Goal: Task Accomplishment & Management: Manage account settings

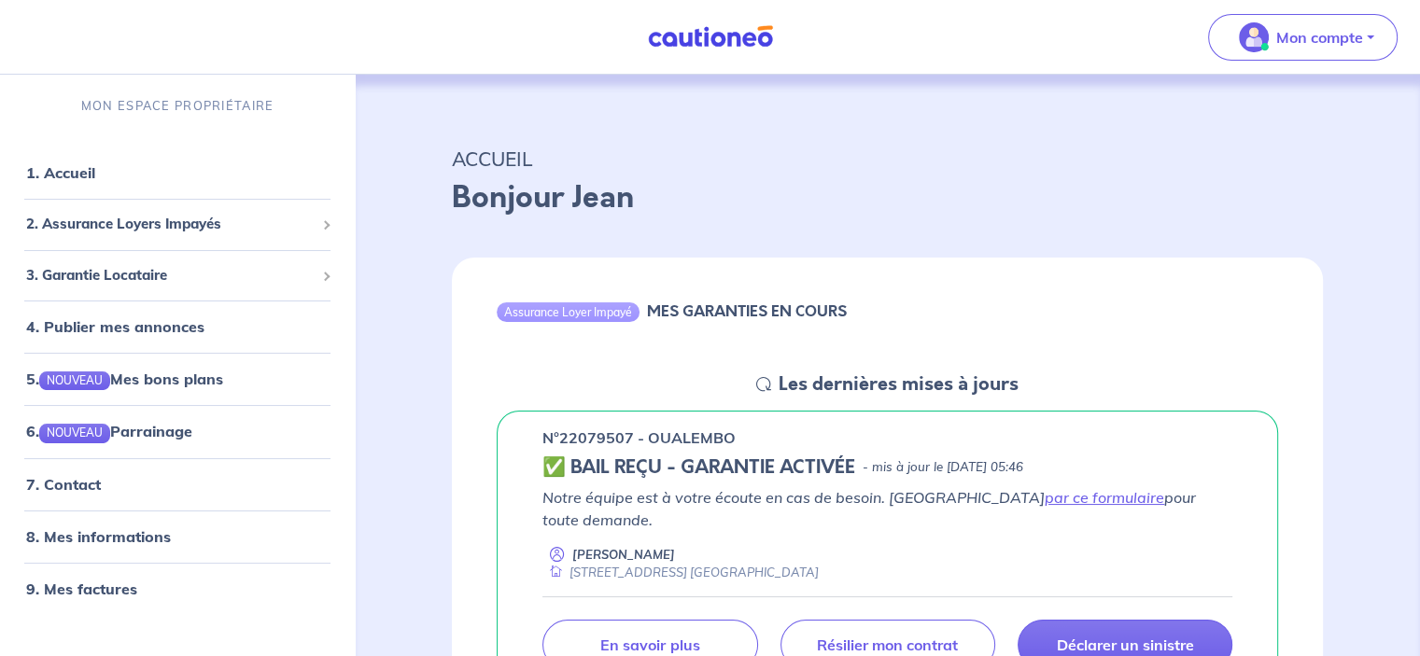
scroll to position [187, 0]
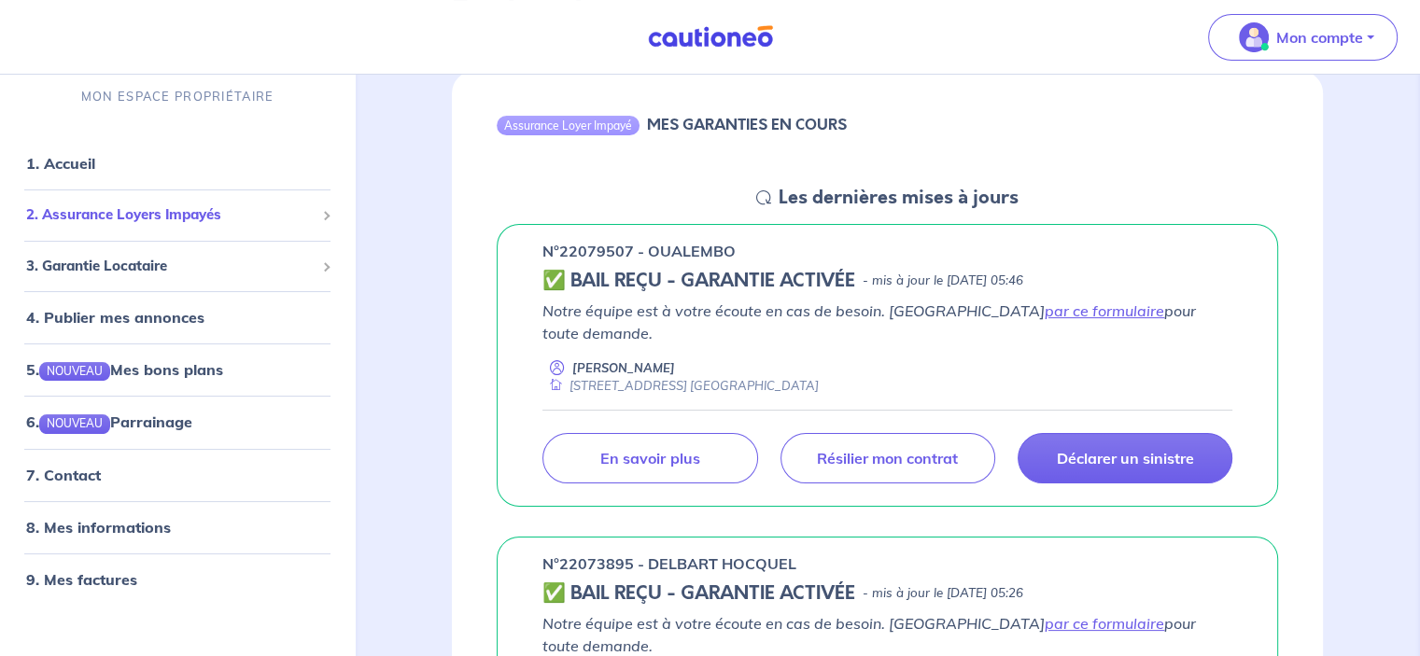
click at [90, 206] on span "2. Assurance Loyers Impayés" at bounding box center [170, 214] width 288 height 21
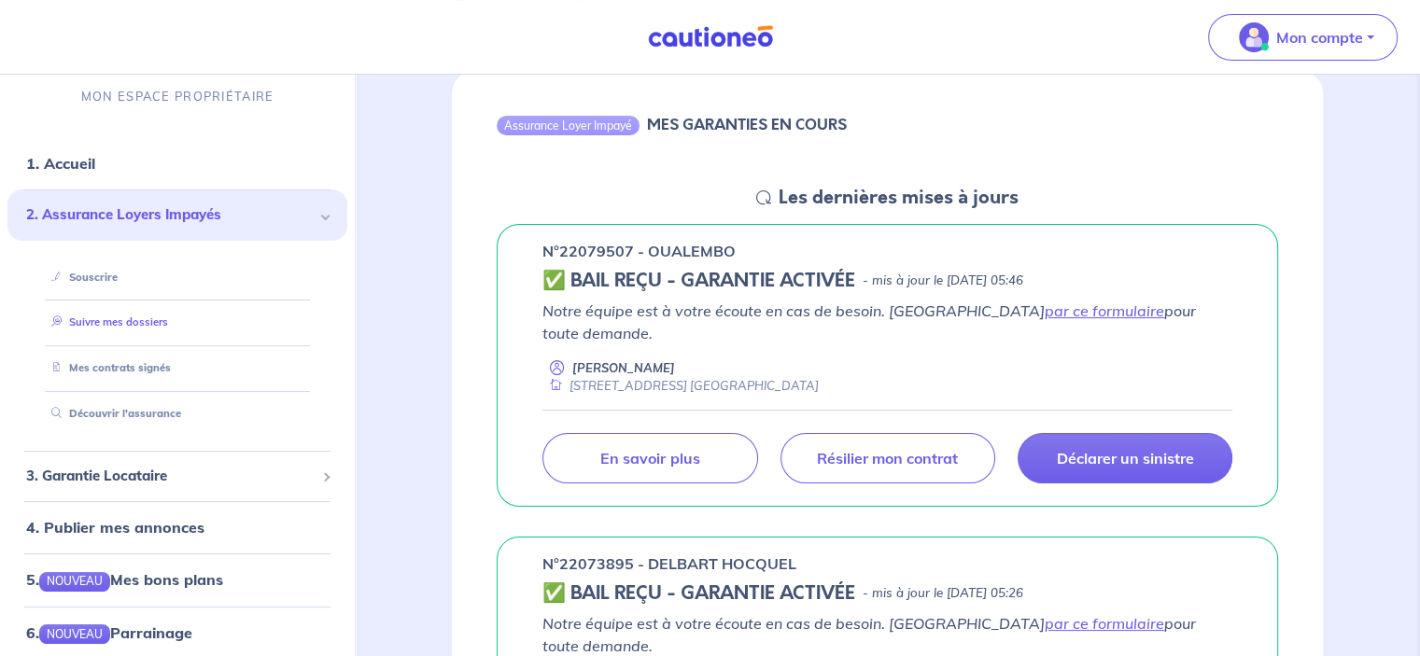
click at [142, 323] on link "Suivre mes dossiers" at bounding box center [106, 322] width 124 height 13
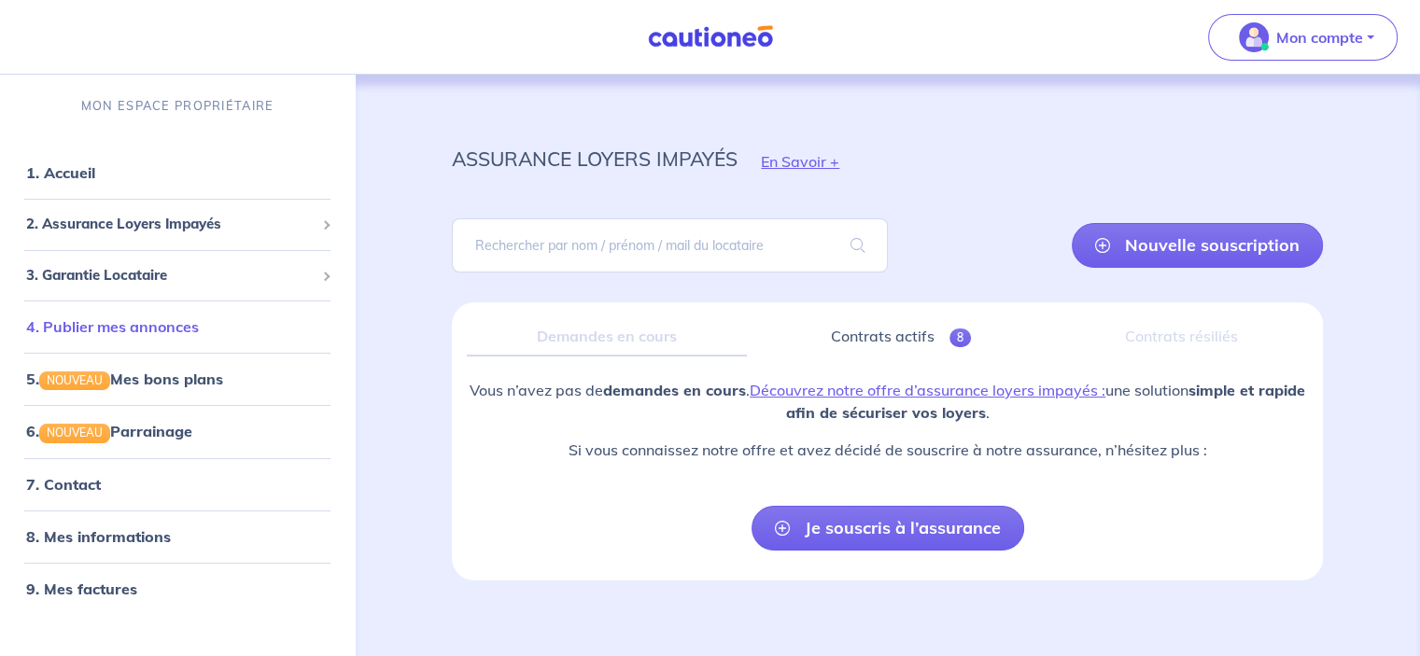
click at [126, 325] on link "4. Publier mes annonces" at bounding box center [112, 326] width 173 height 19
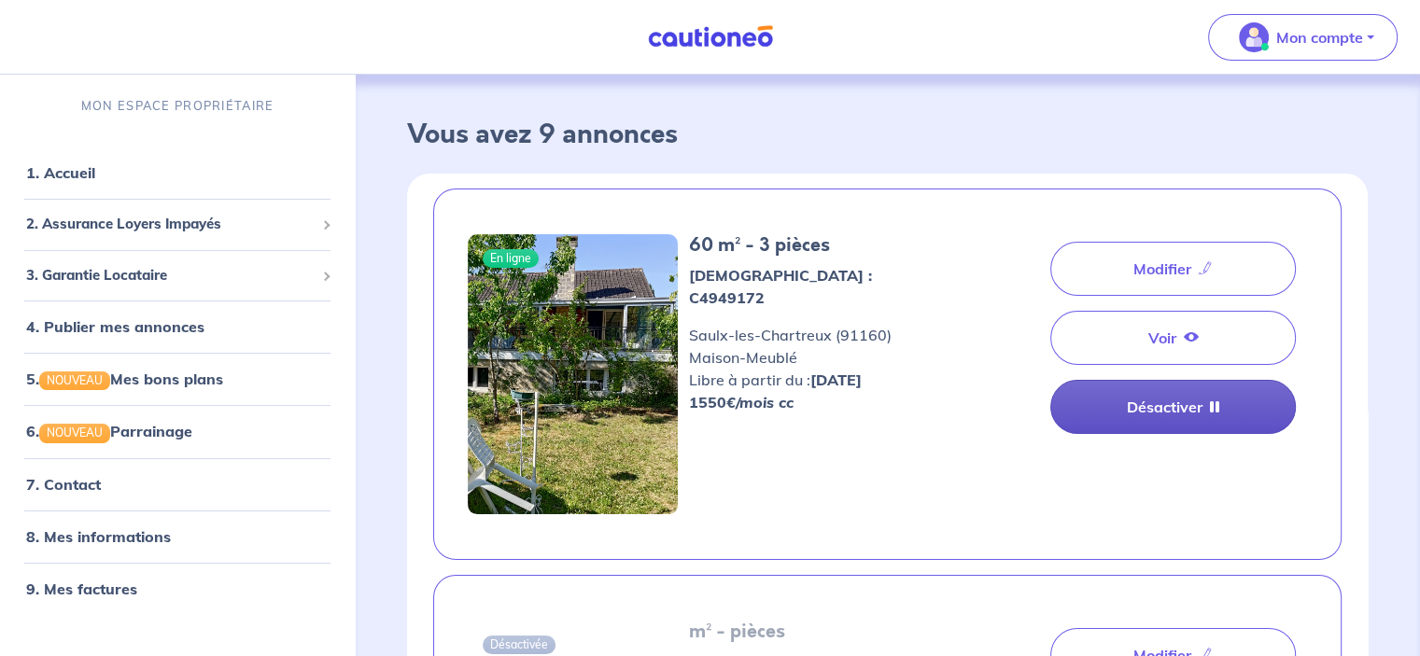
click at [1172, 399] on link "Désactiver" at bounding box center [1173, 407] width 246 height 54
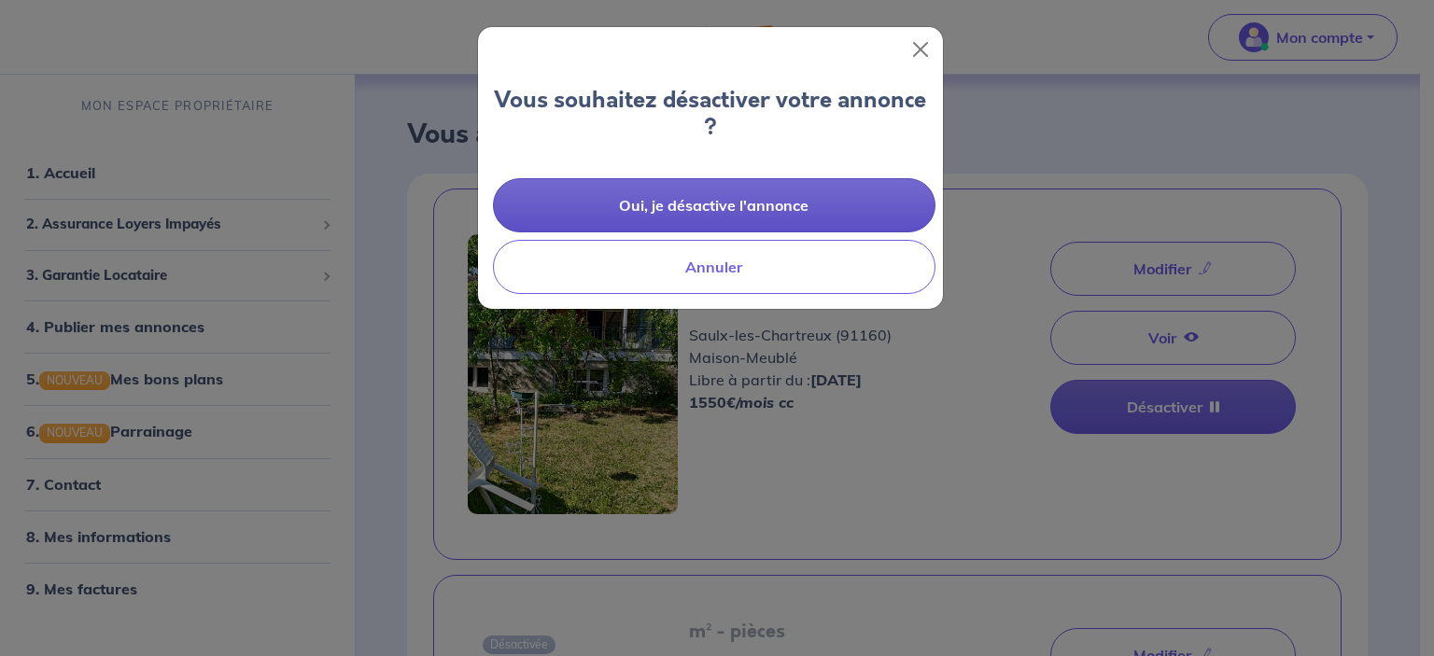
click at [729, 192] on button "Oui, je désactive l'annonce" at bounding box center [714, 205] width 442 height 54
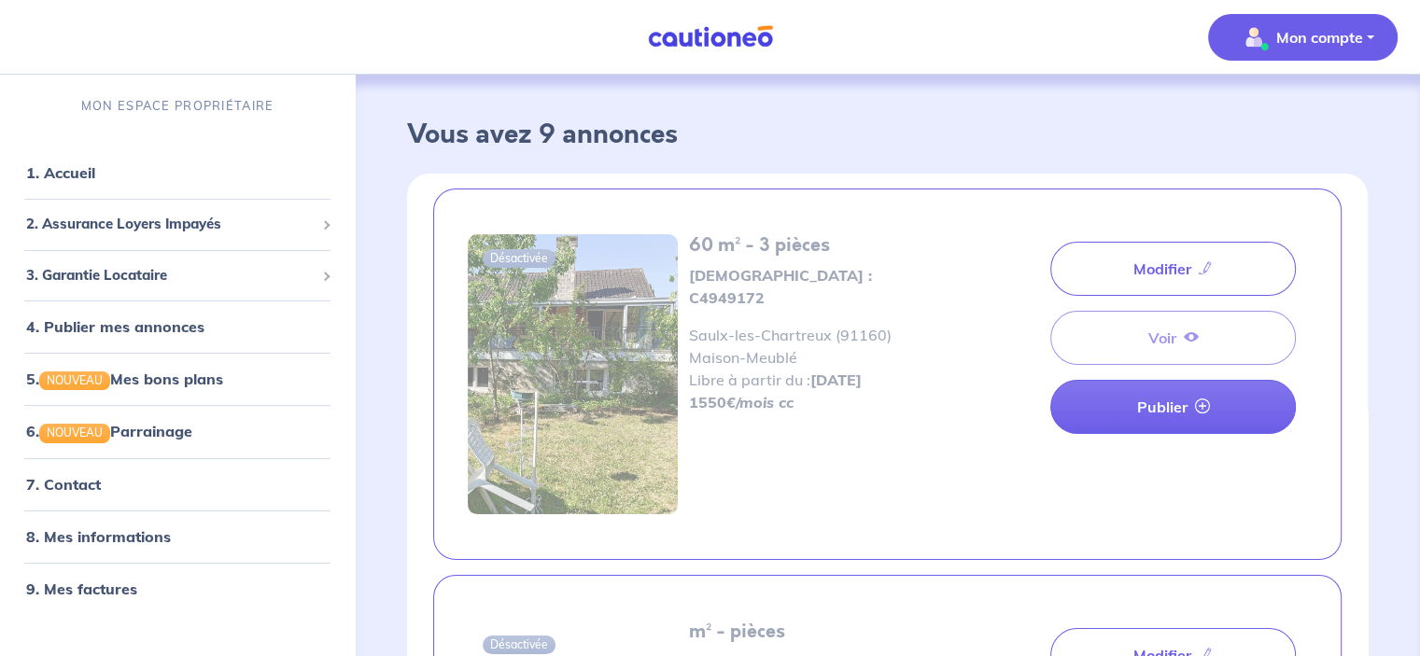
click at [1303, 36] on p "Mon compte" at bounding box center [1319, 37] width 87 height 22
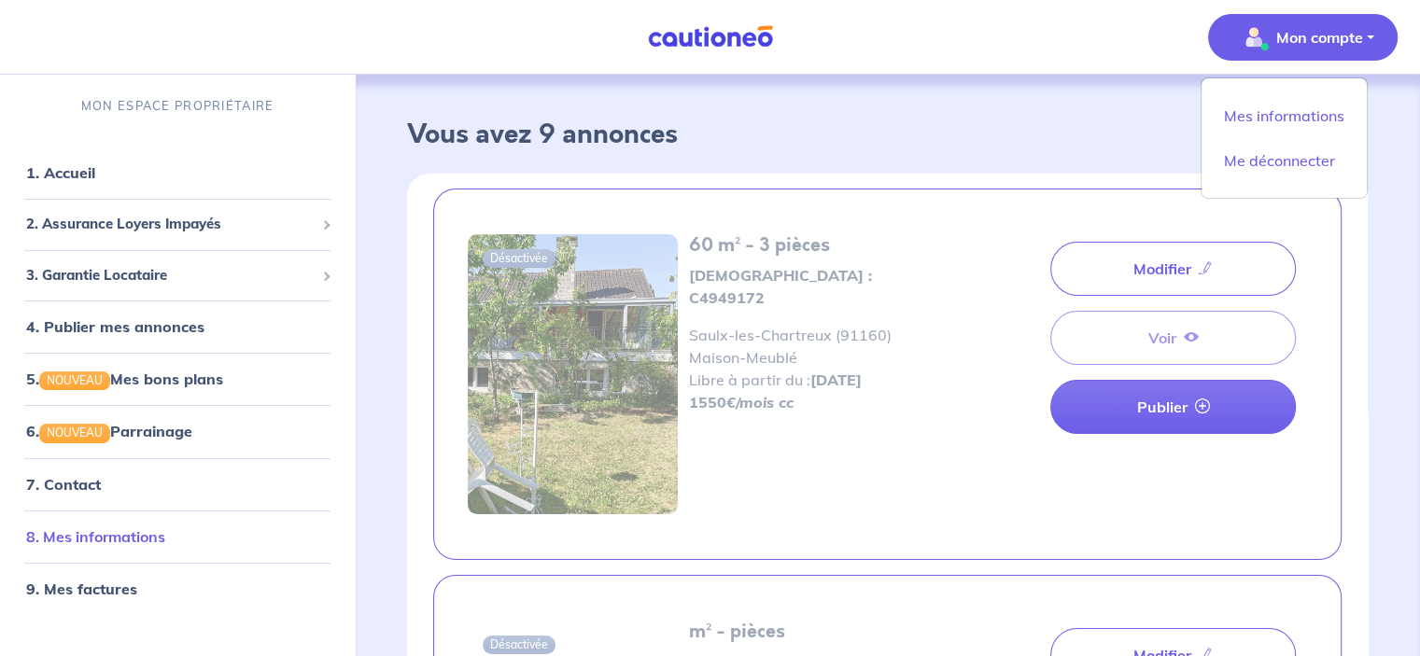
click at [150, 544] on link "8. Mes informations" at bounding box center [95, 536] width 139 height 19
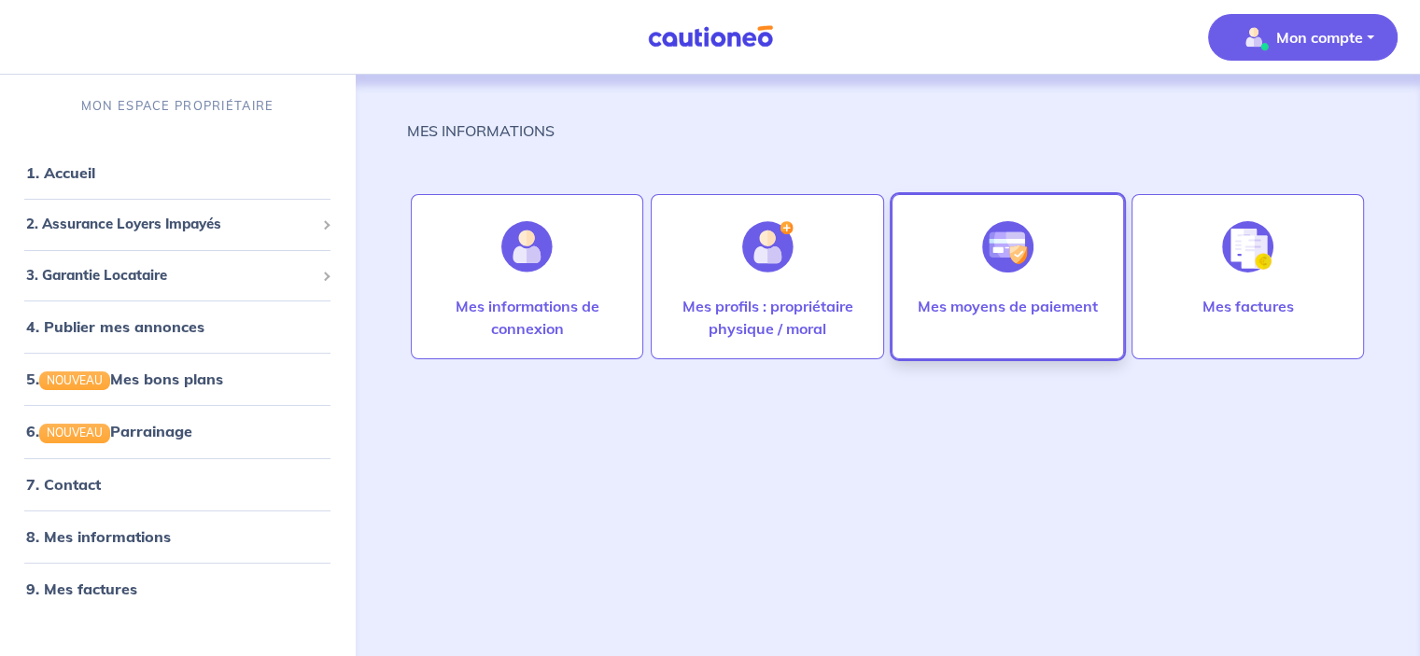
click at [1023, 306] on p "Mes moyens de paiement" at bounding box center [1008, 306] width 180 height 22
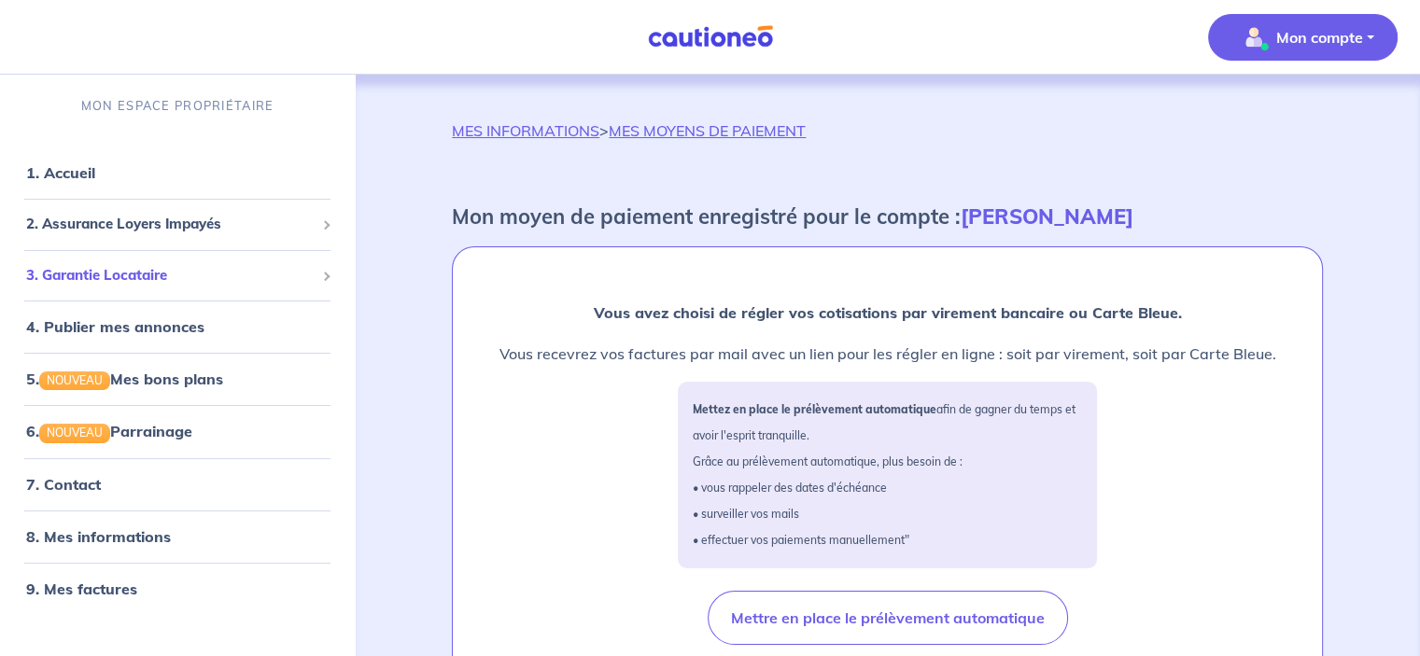
click at [101, 272] on span "3. Garantie Locataire" at bounding box center [170, 275] width 288 height 21
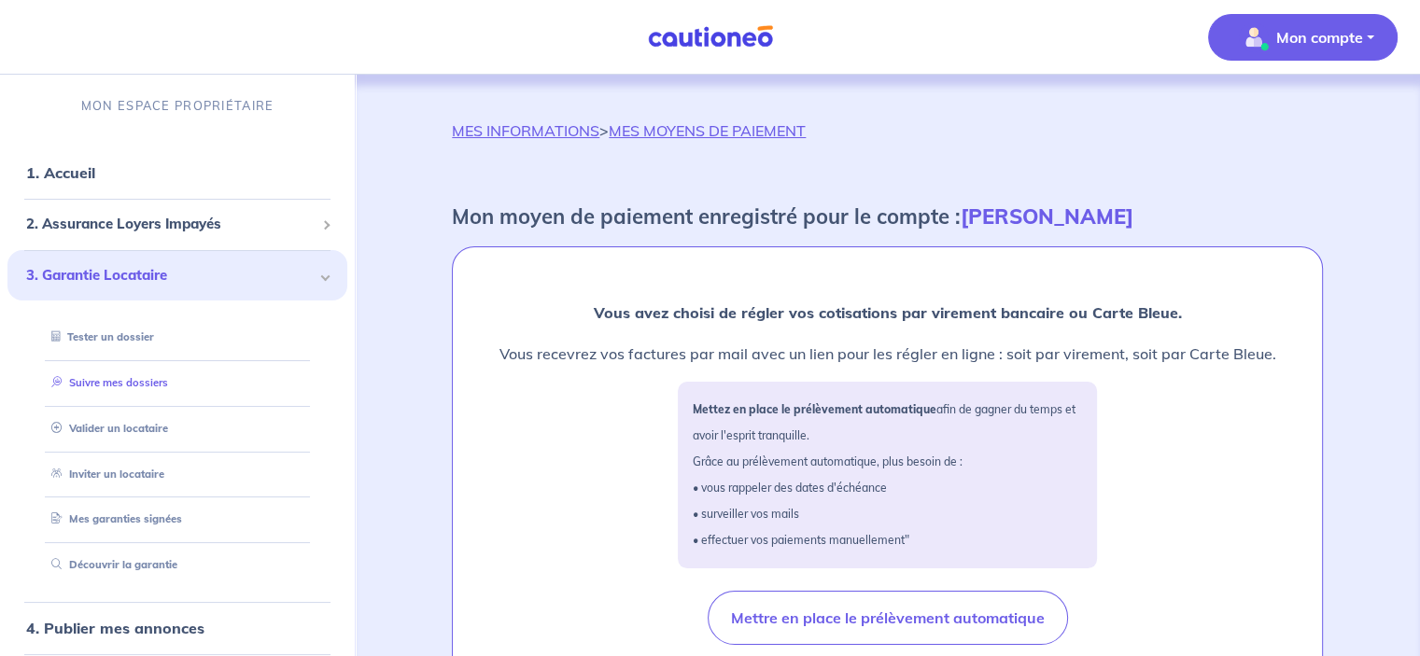
click at [137, 376] on link "Suivre mes dossiers" at bounding box center [106, 382] width 124 height 13
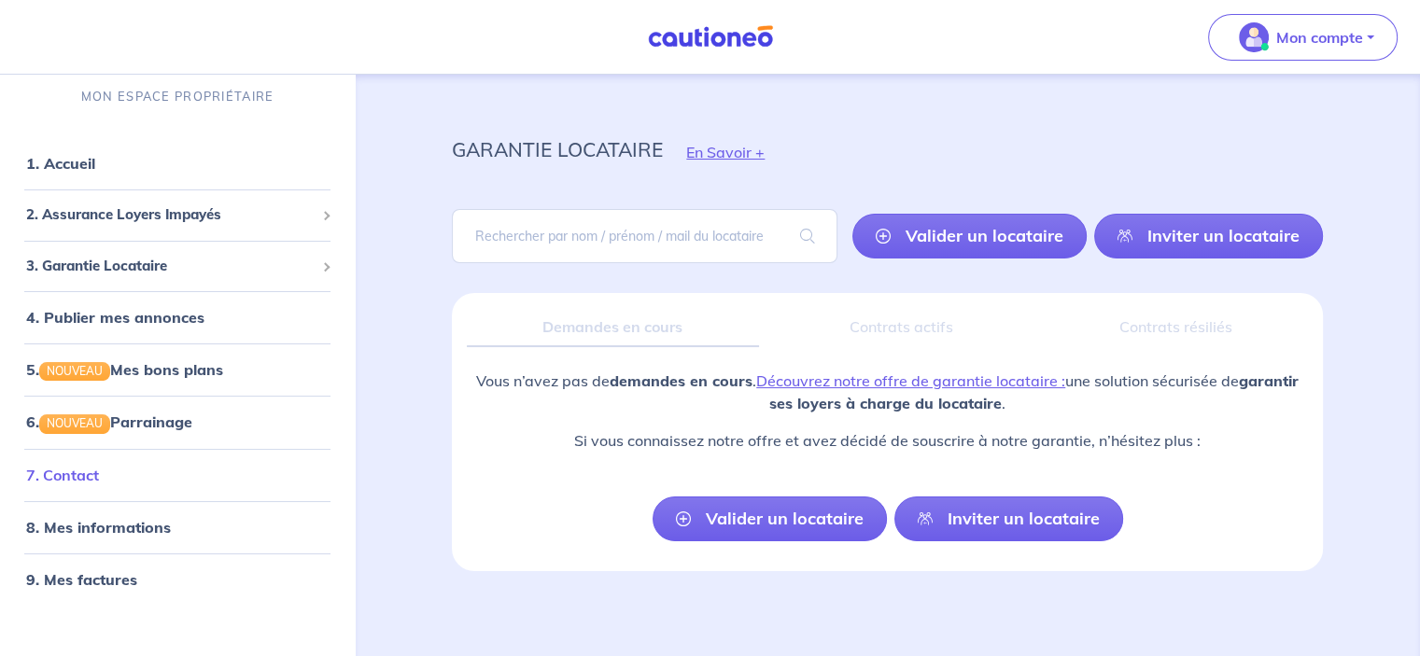
scroll to position [12, 0]
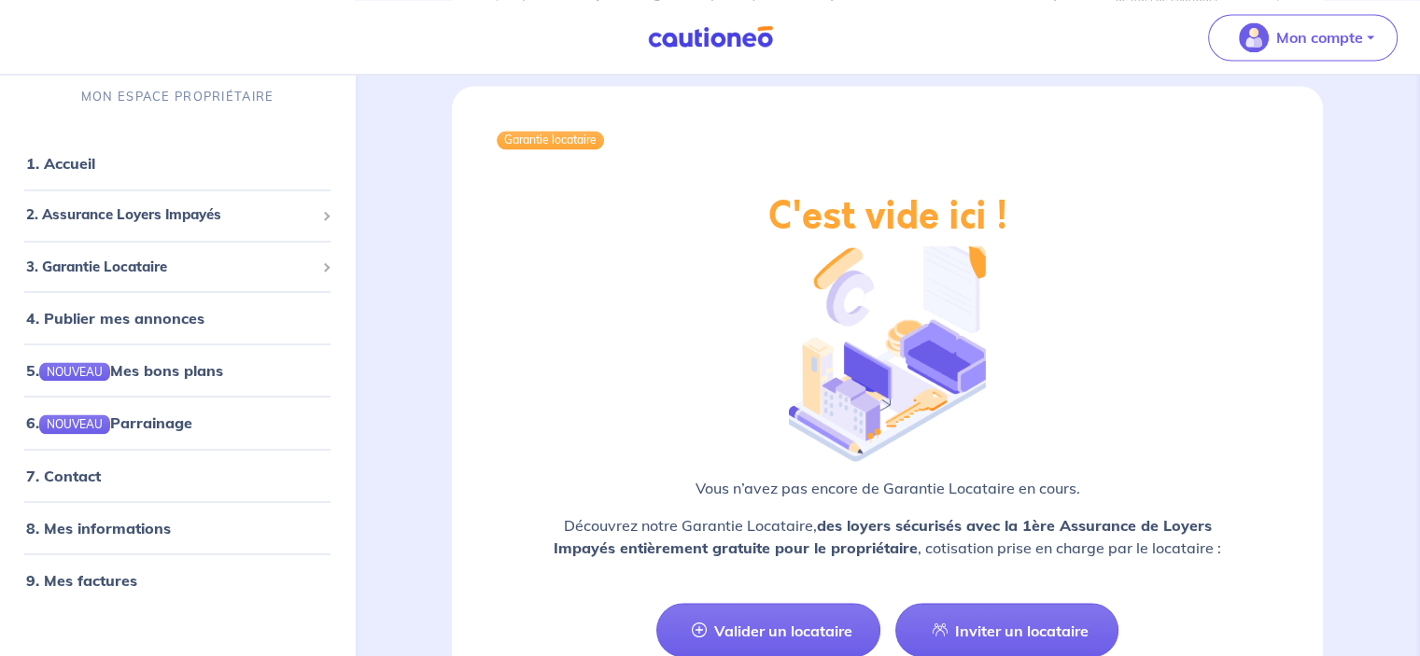
scroll to position [3311, 0]
